Goal: Task Accomplishment & Management: Manage account settings

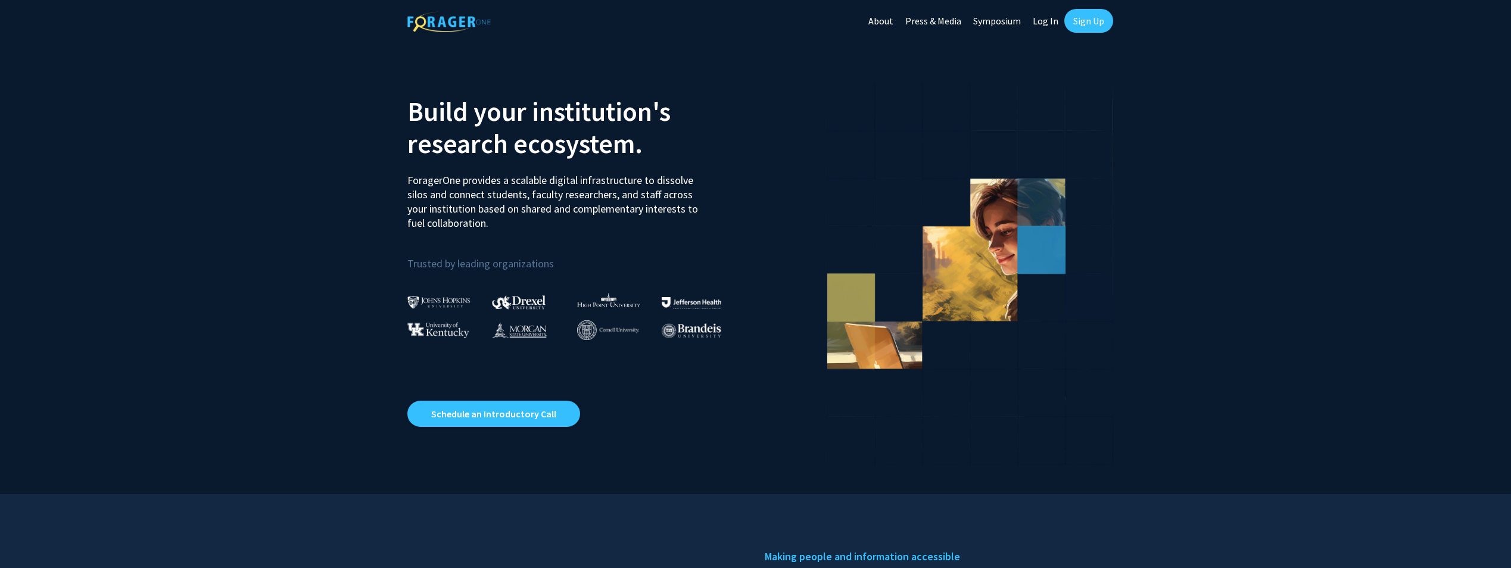
click at [1039, 29] on link "Log In" at bounding box center [1046, 21] width 38 height 42
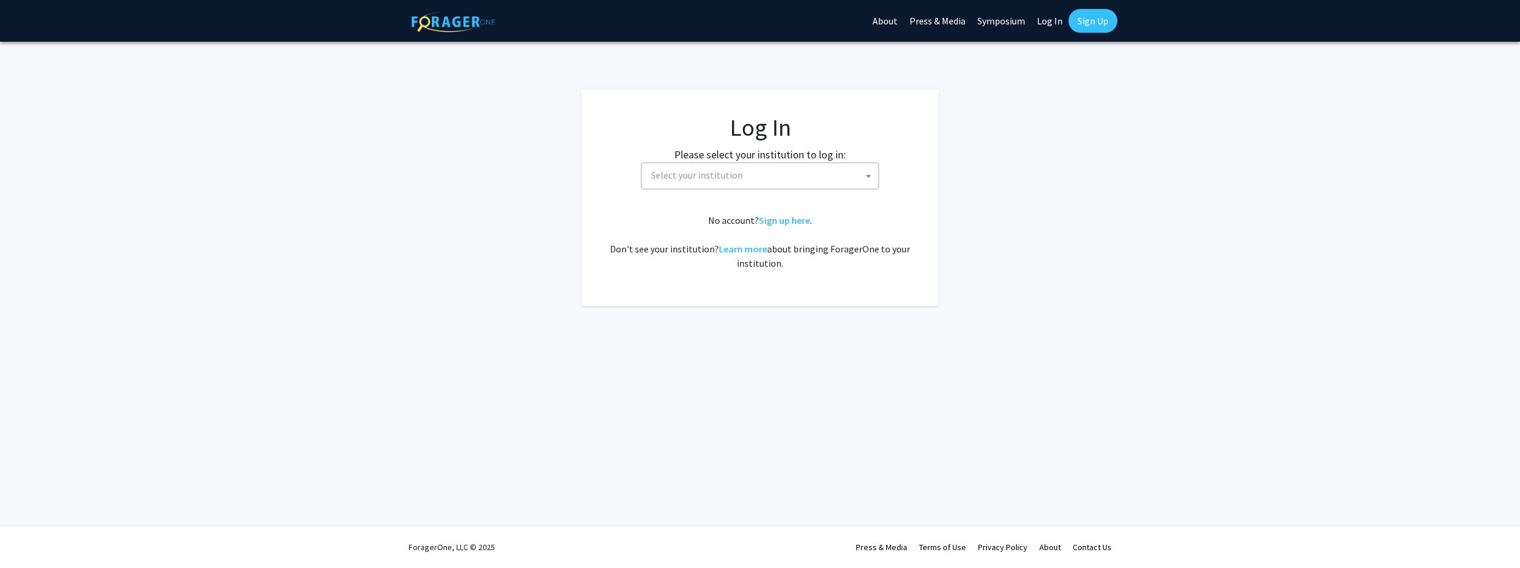
click at [868, 173] on span at bounding box center [868, 176] width 12 height 26
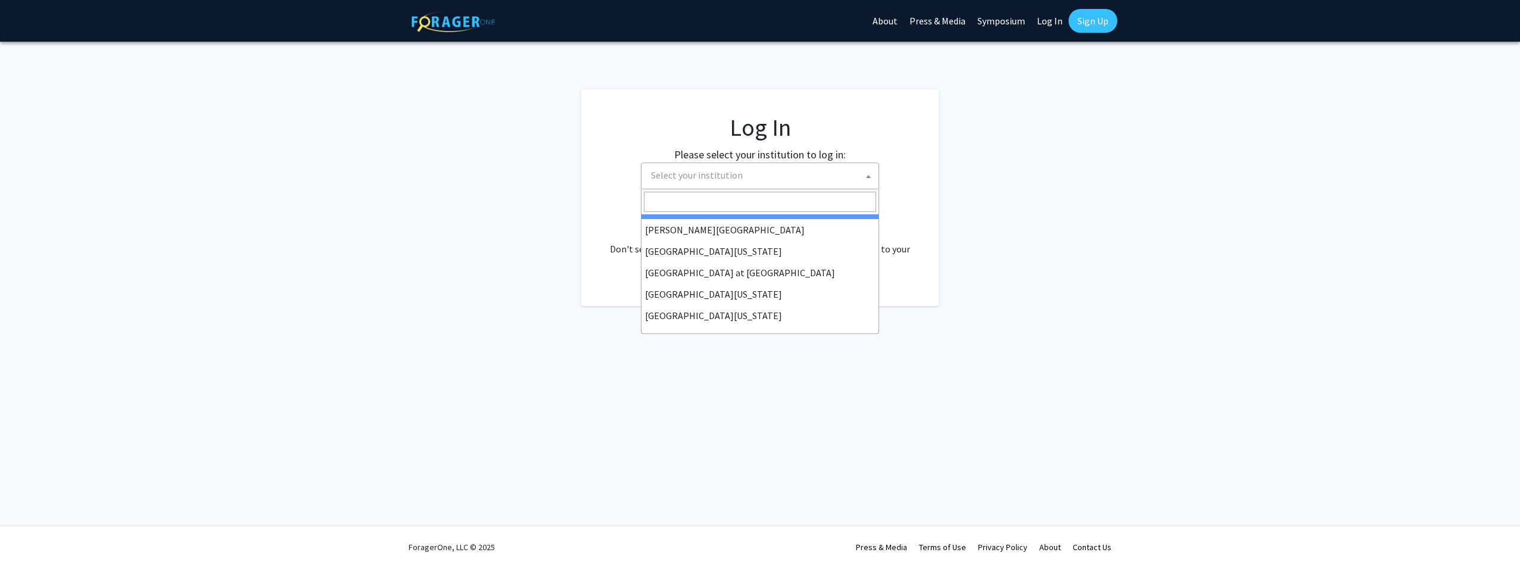
scroll to position [417, 0]
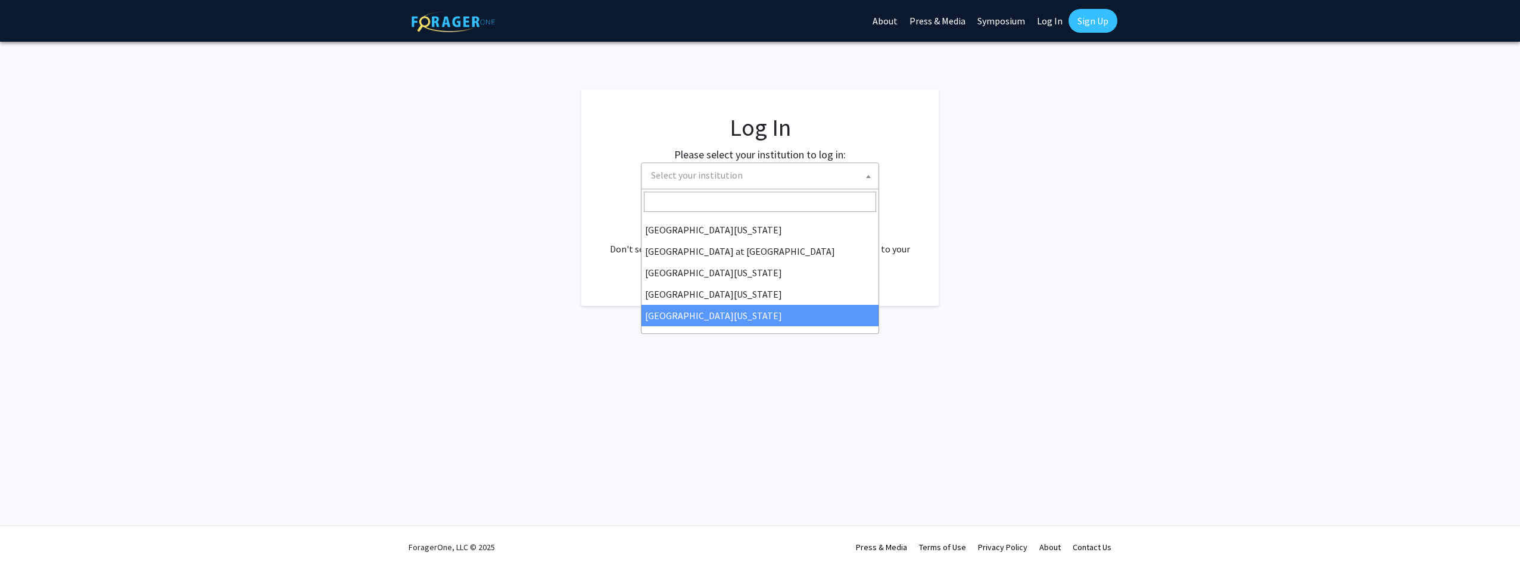
select select "33"
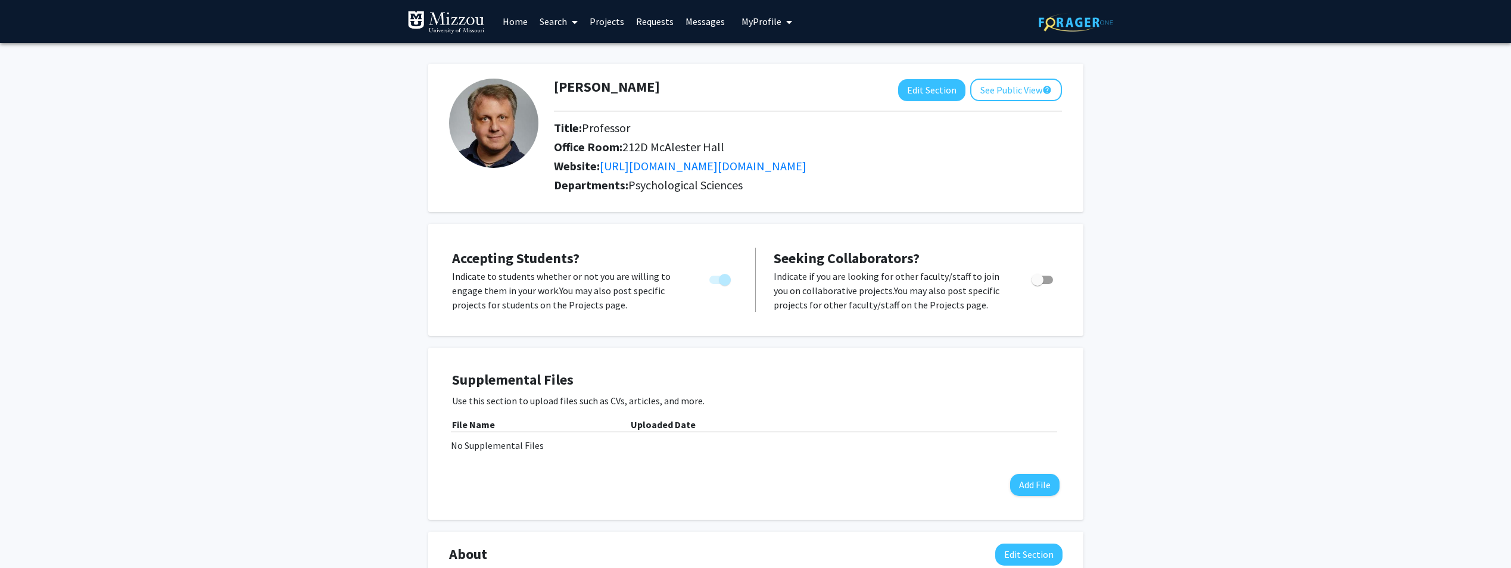
scroll to position [60, 0]
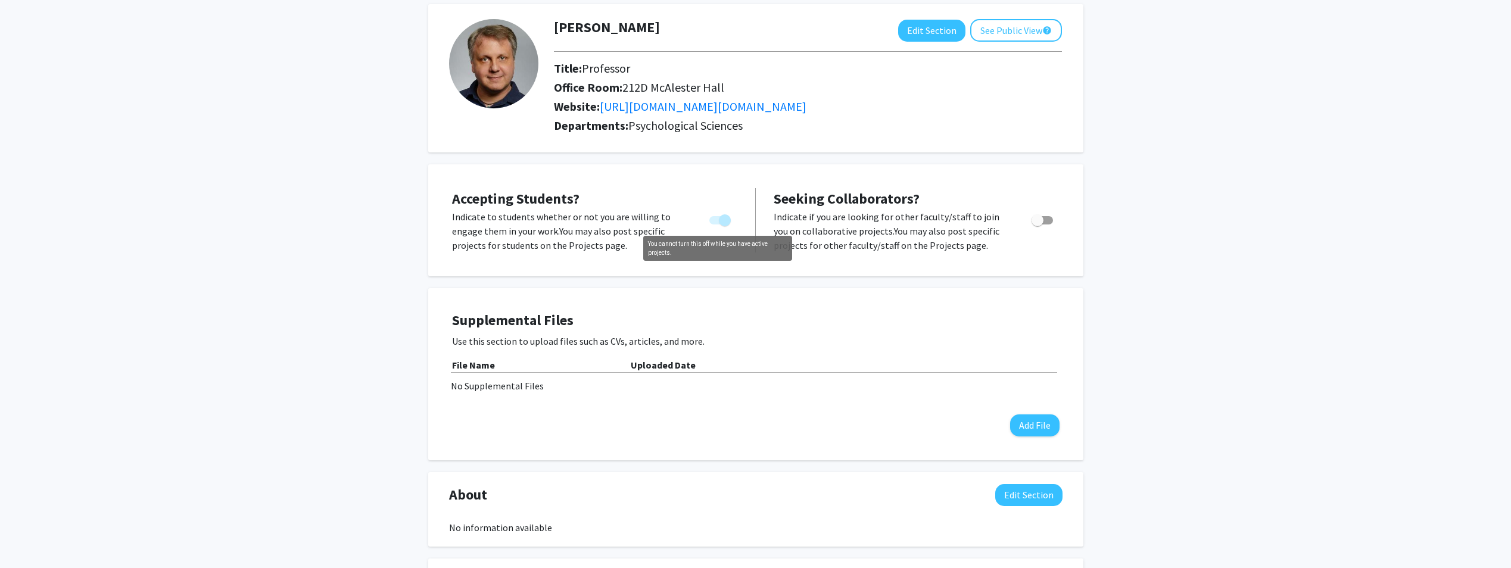
click at [713, 225] on label "You cannot turn this off while you have active projects." at bounding box center [718, 220] width 26 height 14
click at [714, 221] on span "You cannot turn this off while you have active projects." at bounding box center [719, 220] width 21 height 8
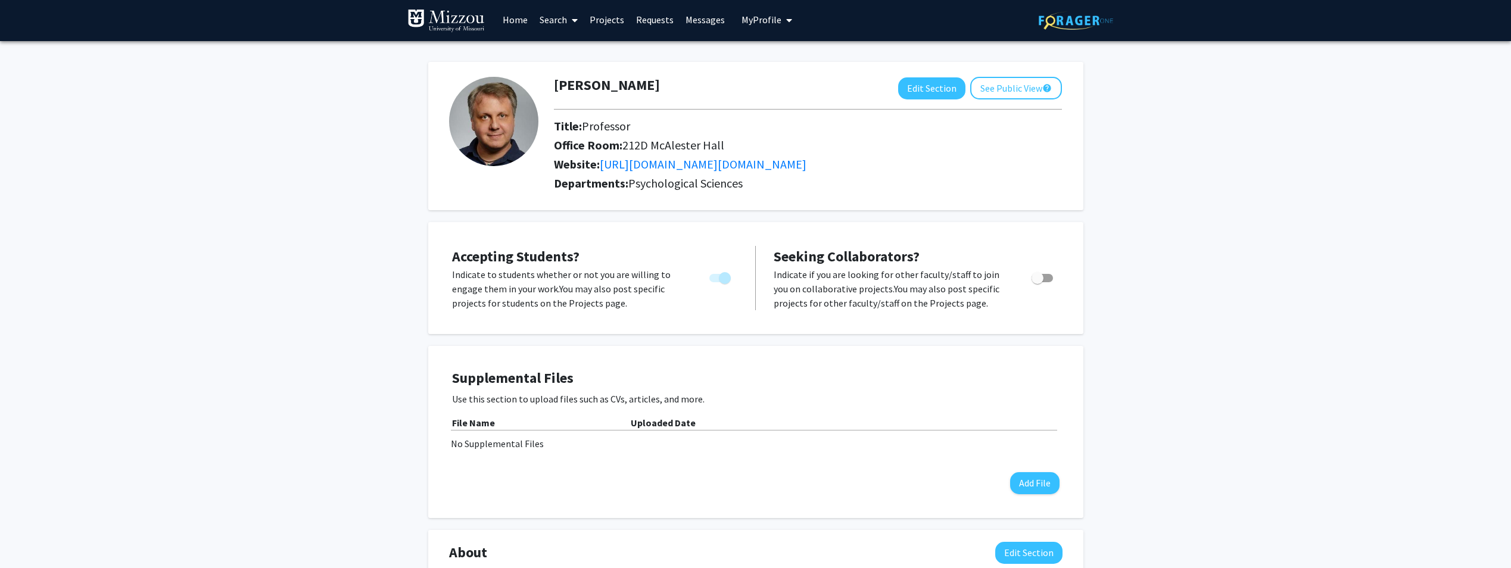
scroll to position [0, 0]
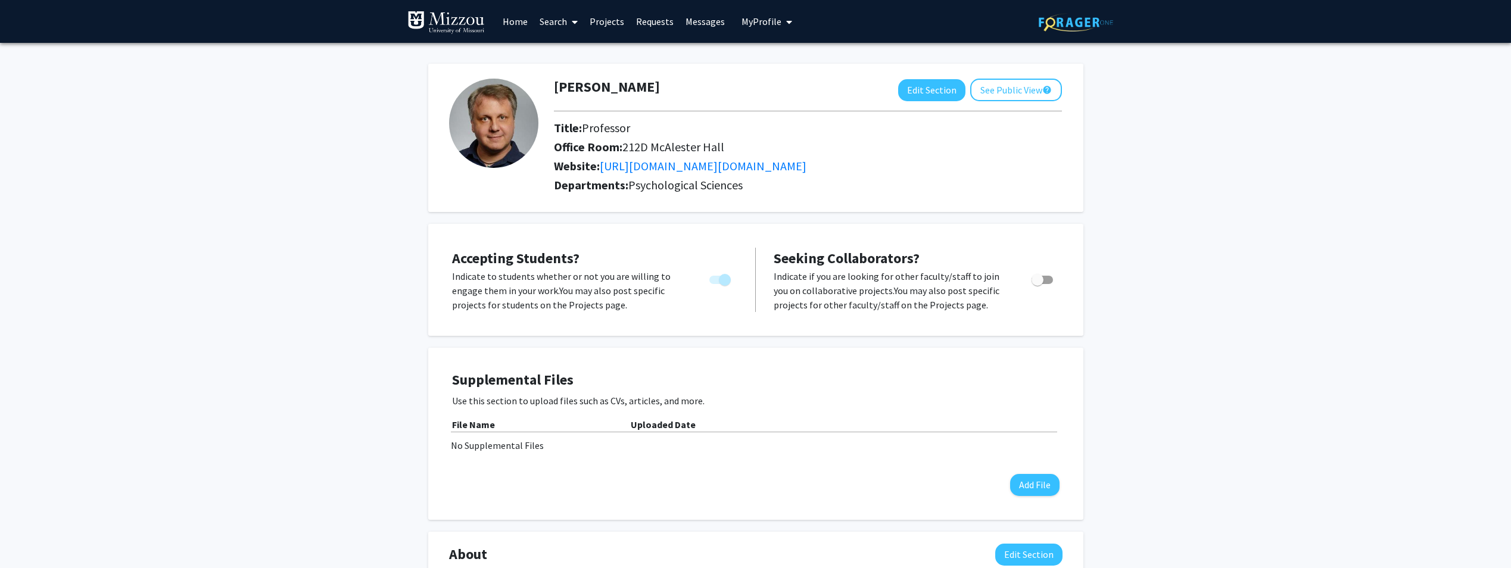
click at [605, 23] on link "Projects" at bounding box center [607, 22] width 46 height 42
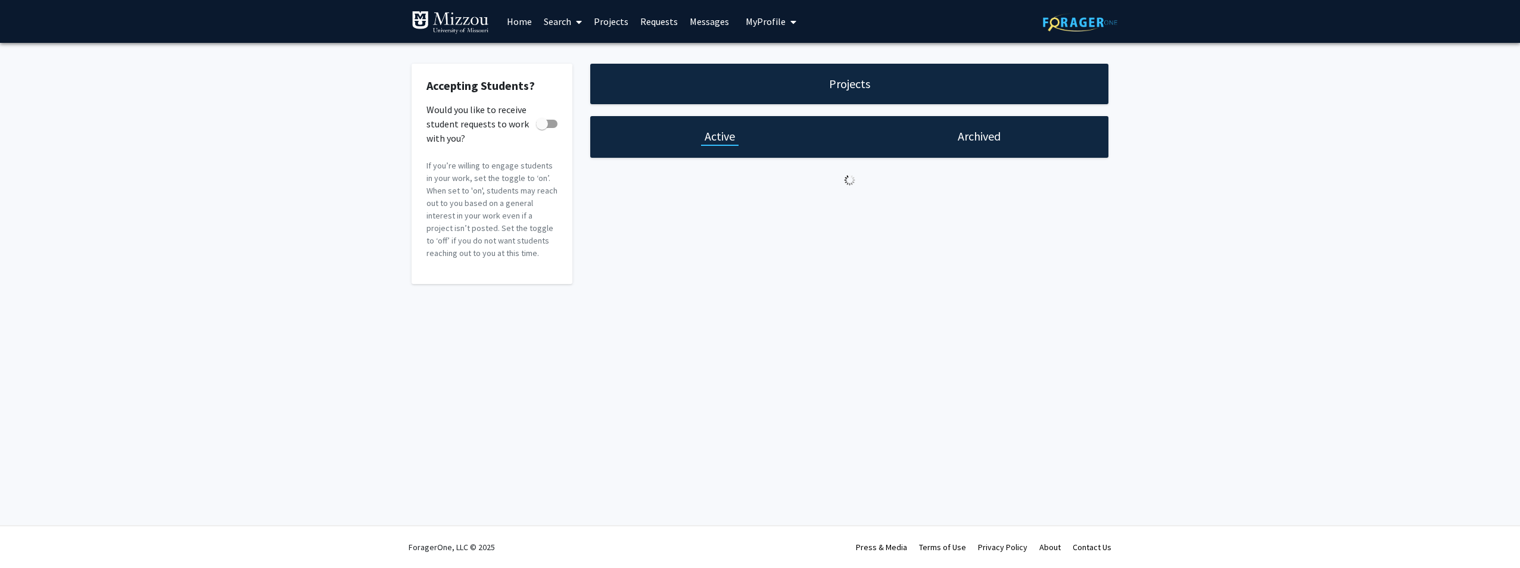
checkbox input "true"
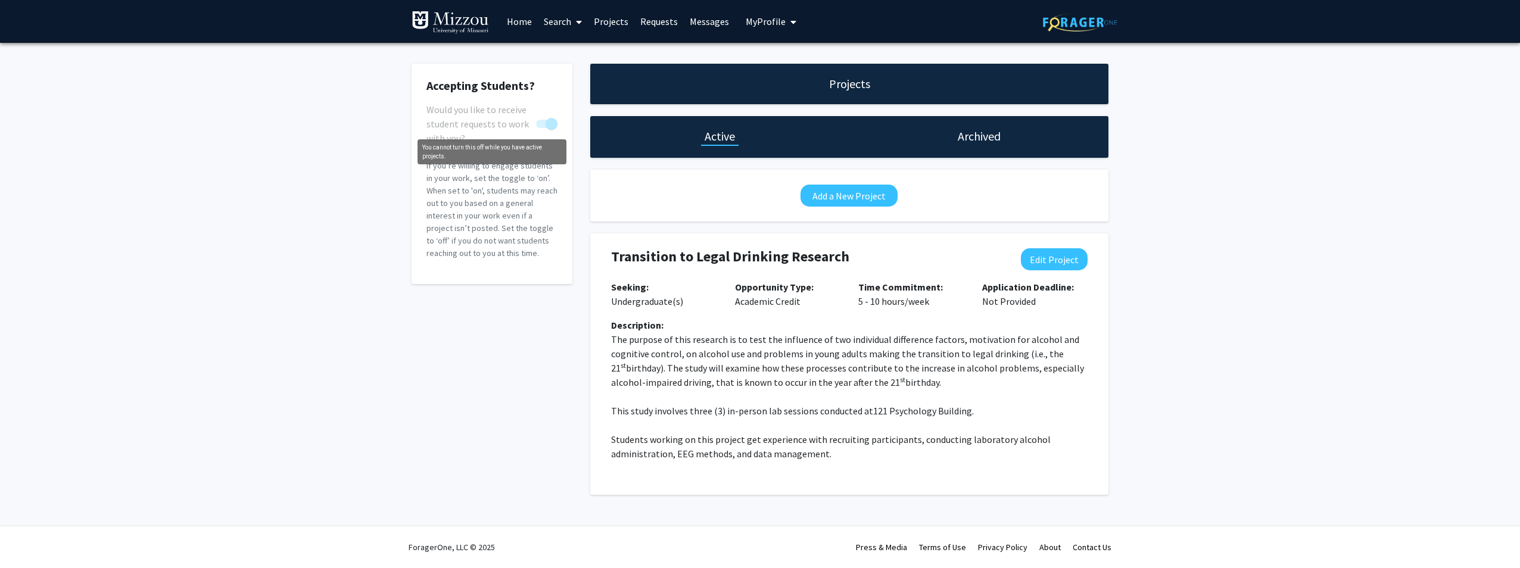
click at [542, 120] on span "You cannot turn this off while you have active projects." at bounding box center [546, 124] width 21 height 8
click at [1033, 256] on button "Edit Project" at bounding box center [1054, 259] width 67 height 22
select select "5 - 10"
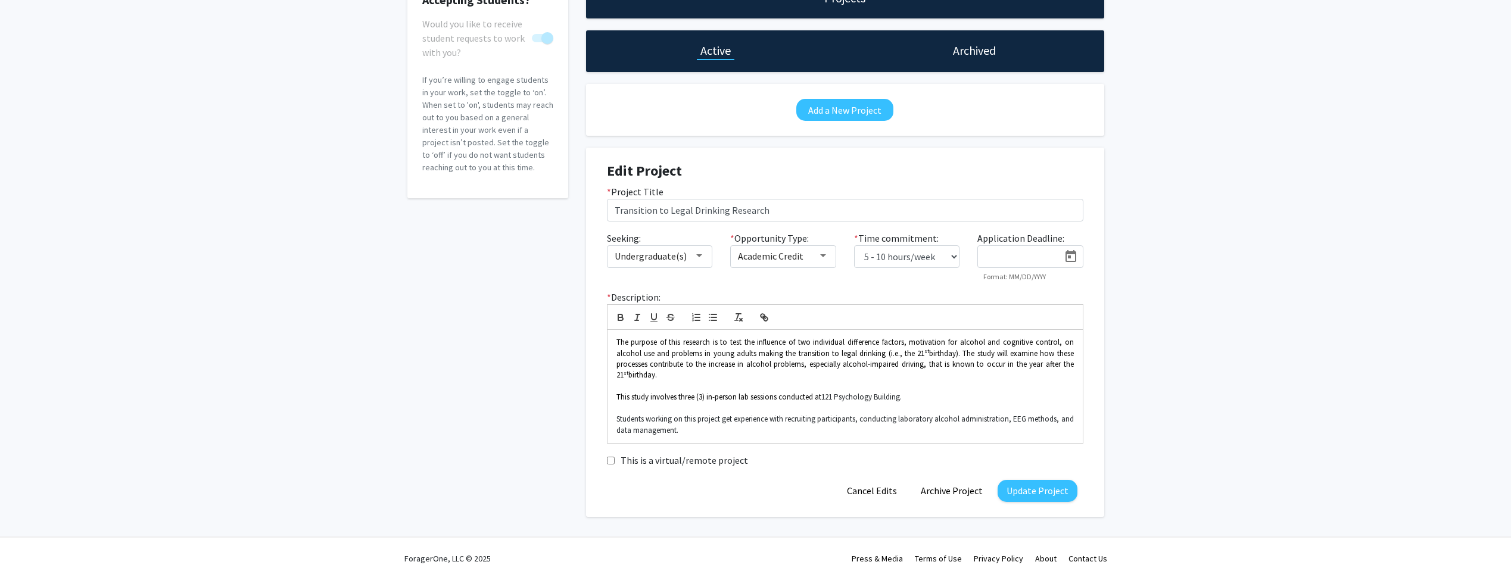
scroll to position [97, 0]
